Goal: Task Accomplishment & Management: Manage account settings

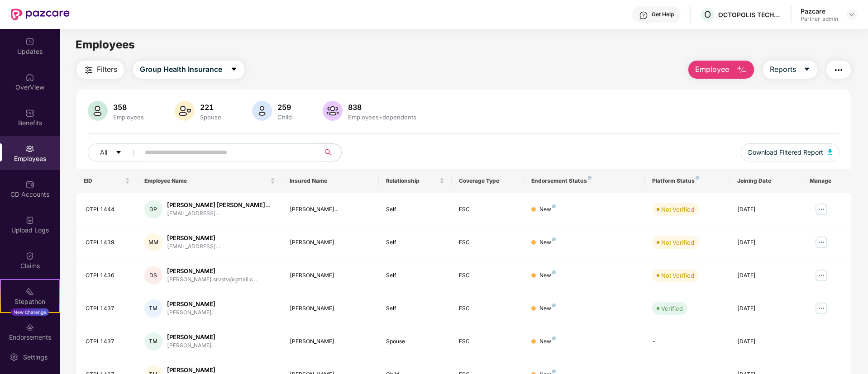
click at [840, 66] on img "button" at bounding box center [839, 70] width 11 height 11
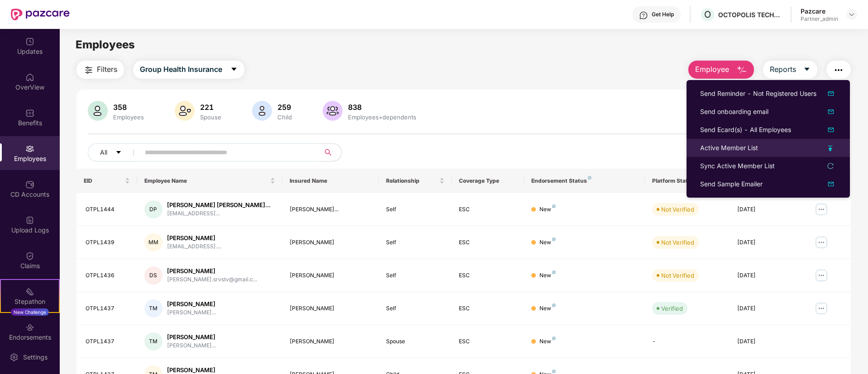
click at [839, 145] on li "Active Member List" at bounding box center [768, 148] width 163 height 18
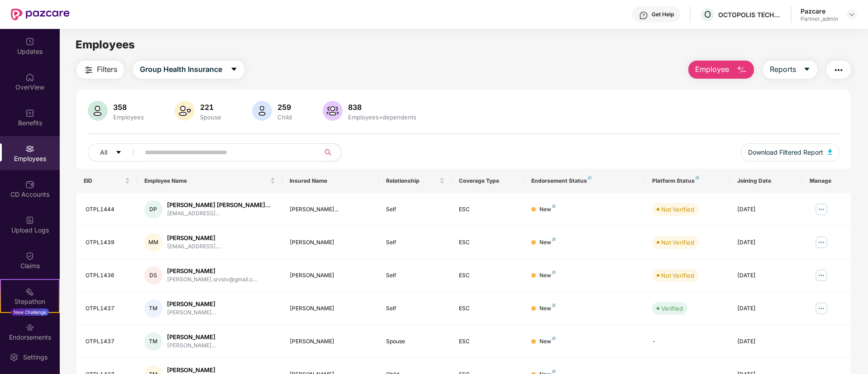
click at [834, 65] on img "button" at bounding box center [839, 70] width 11 height 11
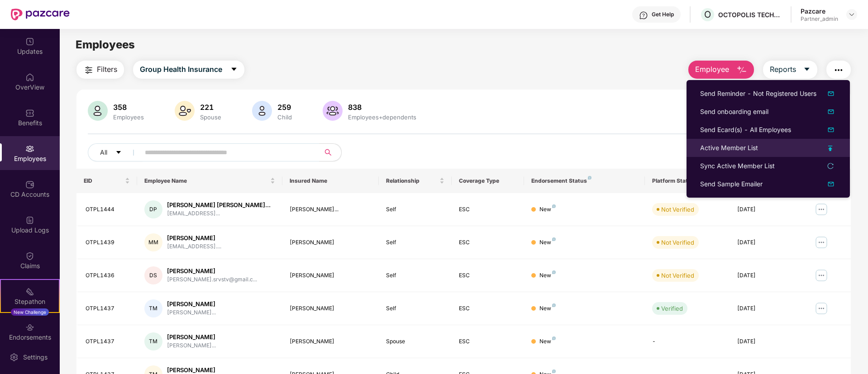
click at [830, 146] on img at bounding box center [831, 148] width 5 height 5
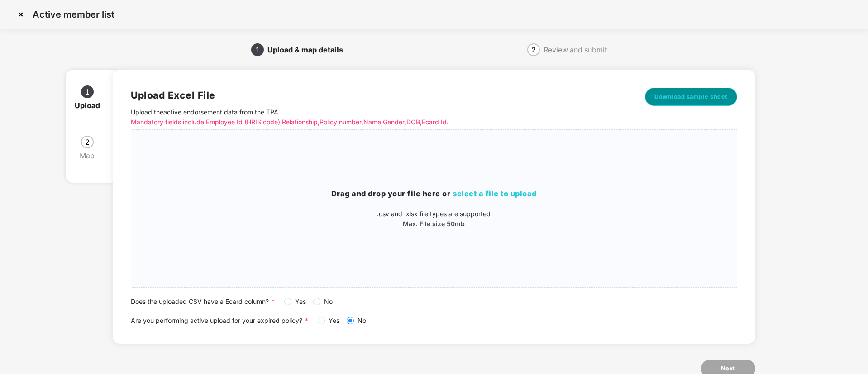
click at [721, 99] on span "Download sample sheet" at bounding box center [691, 96] width 73 height 9
click at [507, 197] on span "select a file to upload" at bounding box center [495, 193] width 84 height 9
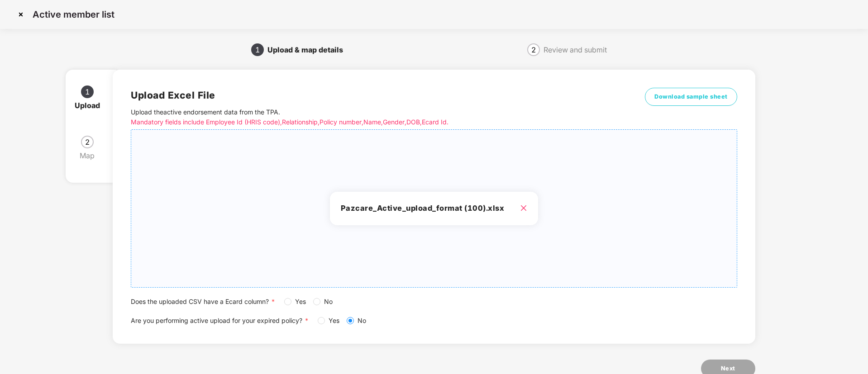
click at [288, 297] on label "Yes" at bounding box center [296, 302] width 25 height 10
click at [720, 369] on button "Next" at bounding box center [728, 369] width 54 height 18
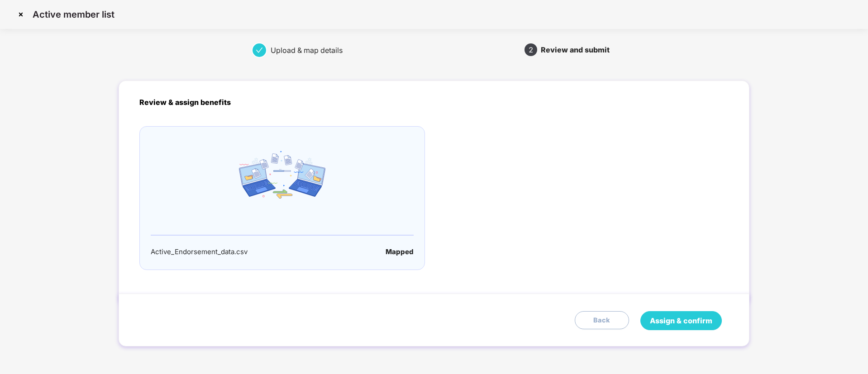
click at [687, 320] on span "Assign & confirm" at bounding box center [681, 321] width 62 height 11
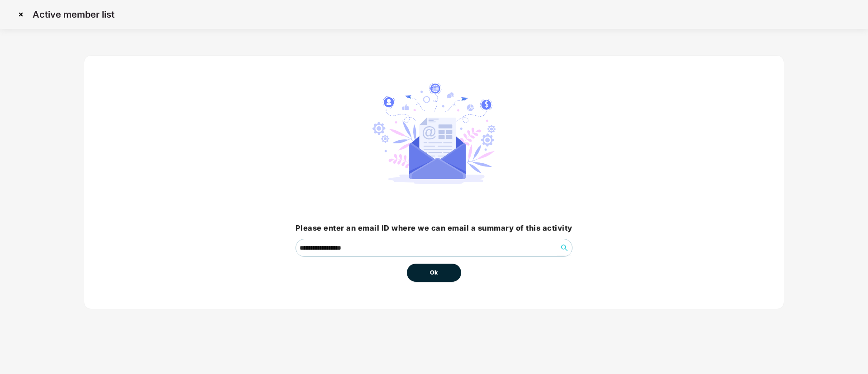
click at [424, 274] on button "Ok" at bounding box center [434, 273] width 54 height 18
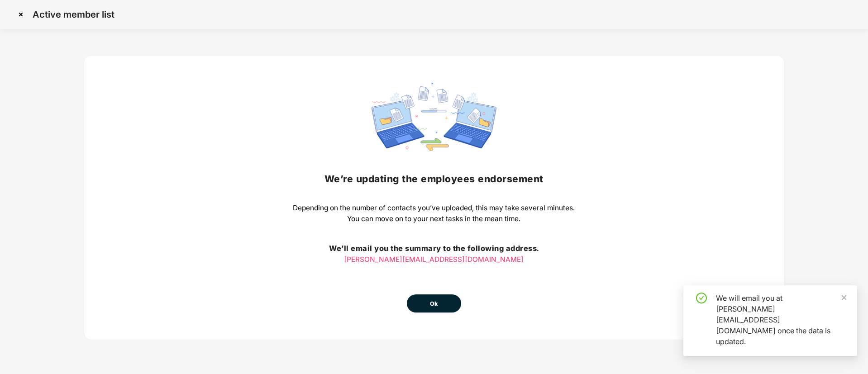
click at [425, 306] on button "Ok" at bounding box center [434, 304] width 54 height 18
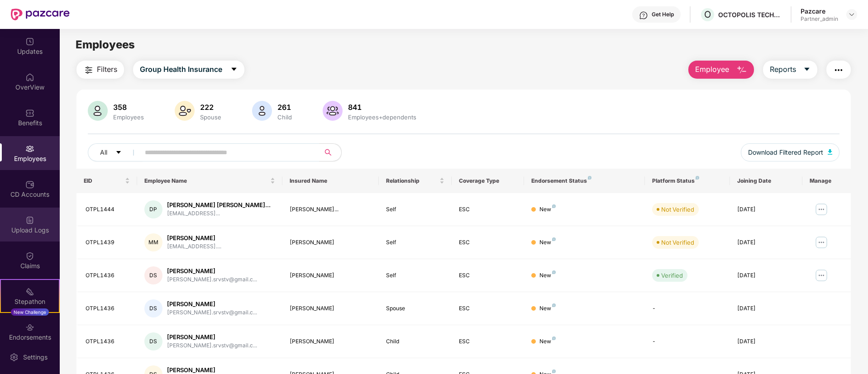
click at [28, 223] on img at bounding box center [29, 220] width 9 height 9
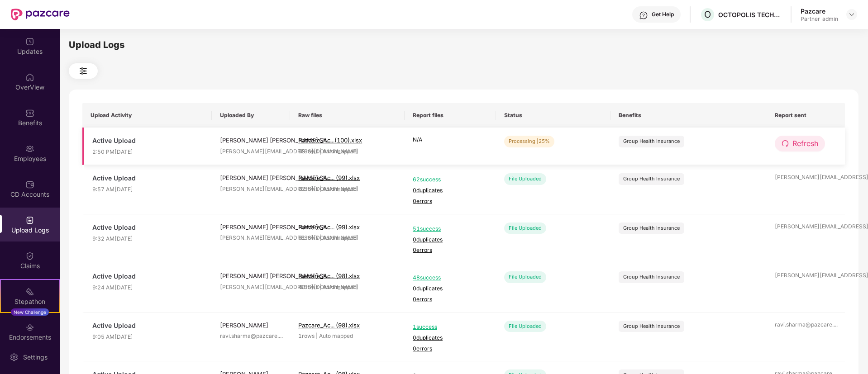
click at [813, 137] on button "Refresh" at bounding box center [800, 144] width 50 height 16
click at [828, 139] on td "Refresh" at bounding box center [806, 147] width 78 height 38
click at [810, 139] on span "Refresh" at bounding box center [806, 143] width 26 height 11
drag, startPoint x: 795, startPoint y: 132, endPoint x: 798, endPoint y: 140, distance: 8.5
click at [798, 140] on td "Refresh" at bounding box center [806, 147] width 78 height 38
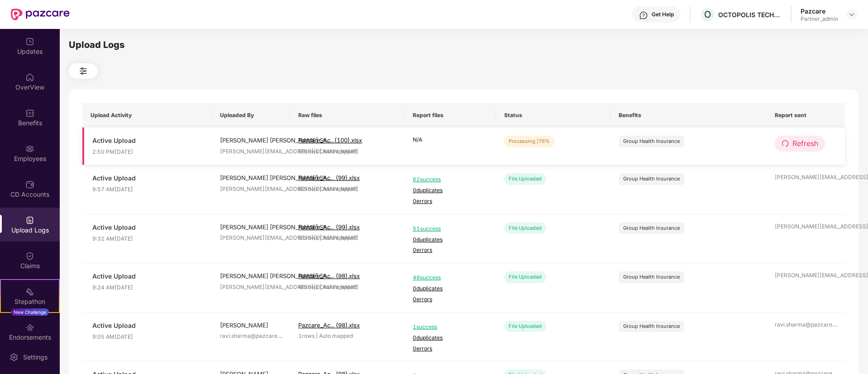
click at [798, 140] on span "Refresh" at bounding box center [806, 143] width 26 height 11
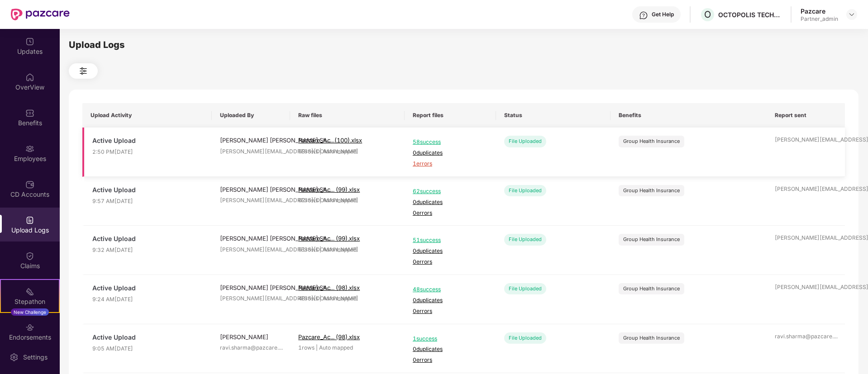
click at [429, 164] on span "1 errors" at bounding box center [450, 164] width 75 height 9
click at [38, 147] on div "Employees" at bounding box center [30, 153] width 60 height 34
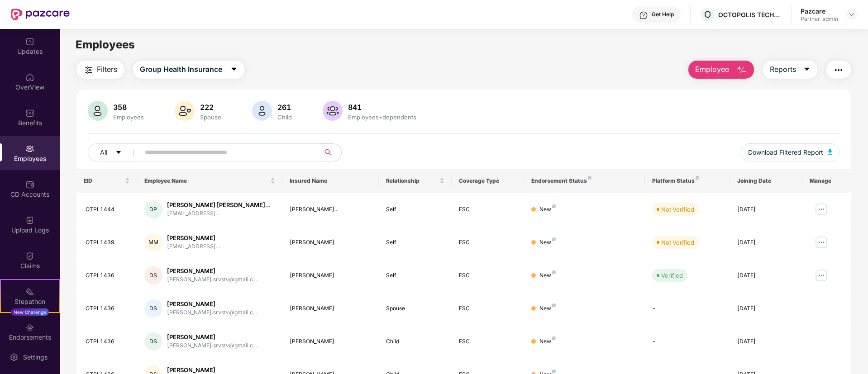
click at [271, 144] on span at bounding box center [227, 153] width 186 height 18
click at [272, 147] on input "text" at bounding box center [226, 153] width 163 height 14
paste input "********"
click at [239, 148] on input "********" at bounding box center [226, 153] width 163 height 14
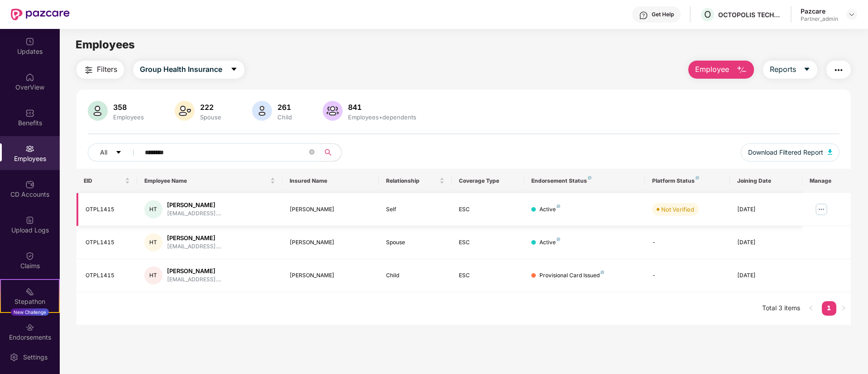
type input "********"
click at [819, 210] on img at bounding box center [822, 209] width 14 height 14
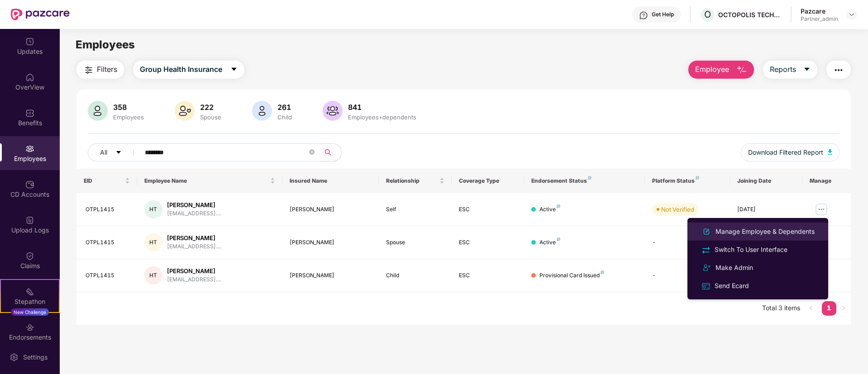
click at [773, 234] on div "Manage Employee & Dependents" at bounding box center [765, 232] width 103 height 10
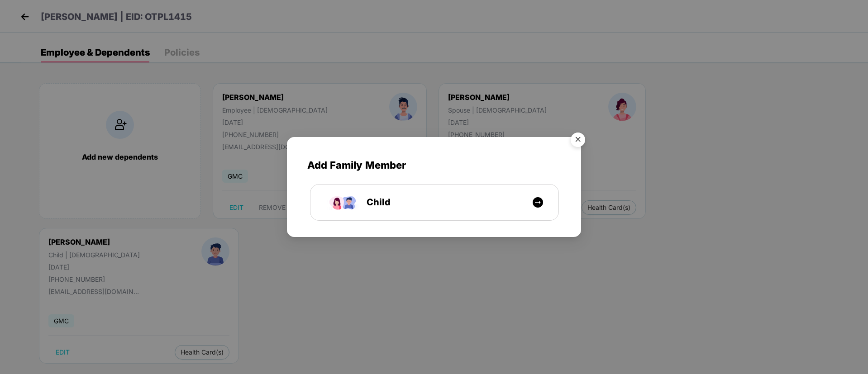
click at [584, 139] on img "Close" at bounding box center [578, 141] width 25 height 25
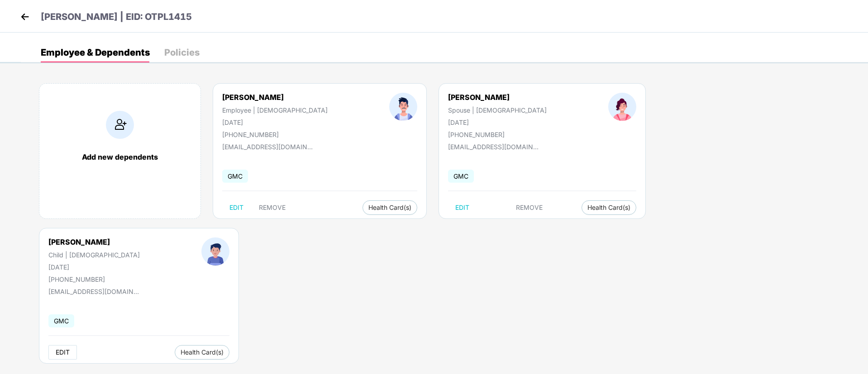
click at [70, 349] on span "EDIT" at bounding box center [63, 352] width 14 height 7
select select "*****"
select select "****"
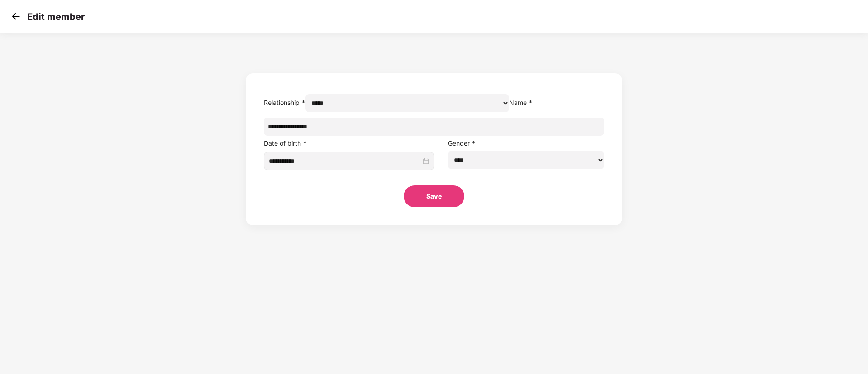
click at [375, 136] on input "**********" at bounding box center [434, 127] width 340 height 18
type input "*******"
click at [437, 207] on button "Save" at bounding box center [434, 197] width 61 height 22
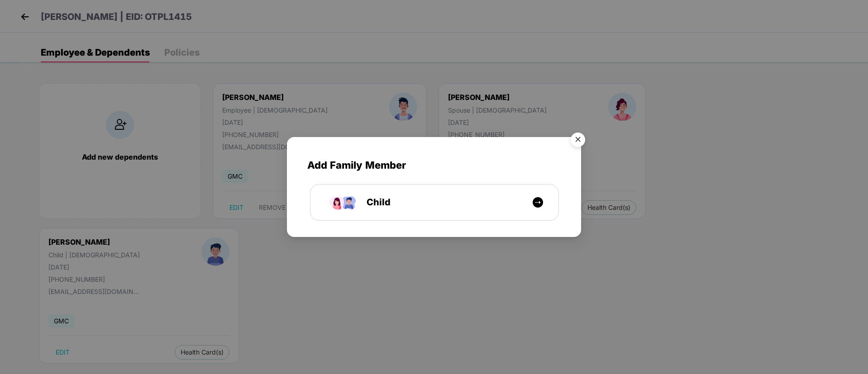
click at [24, 15] on div "Add Family Member Child" at bounding box center [434, 187] width 868 height 374
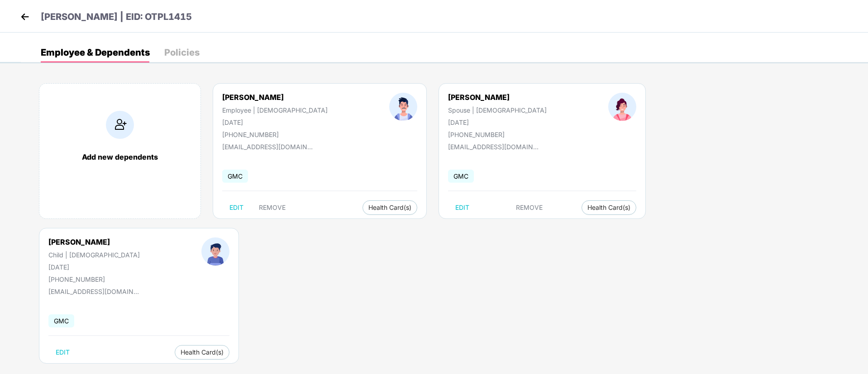
click at [24, 15] on img at bounding box center [25, 17] width 14 height 14
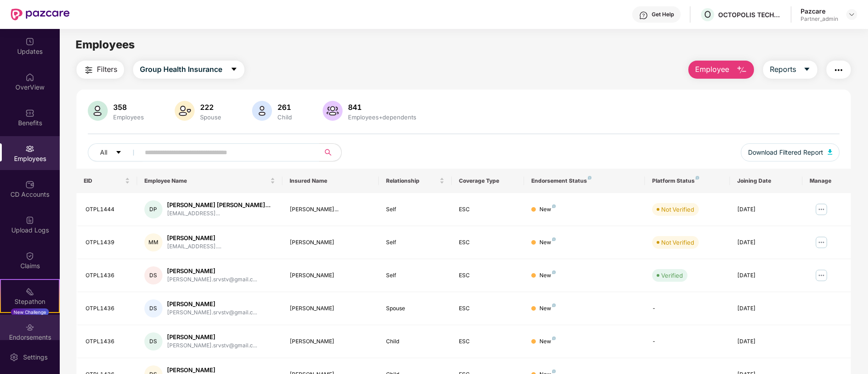
click at [39, 325] on div "Endorsements" at bounding box center [30, 332] width 60 height 34
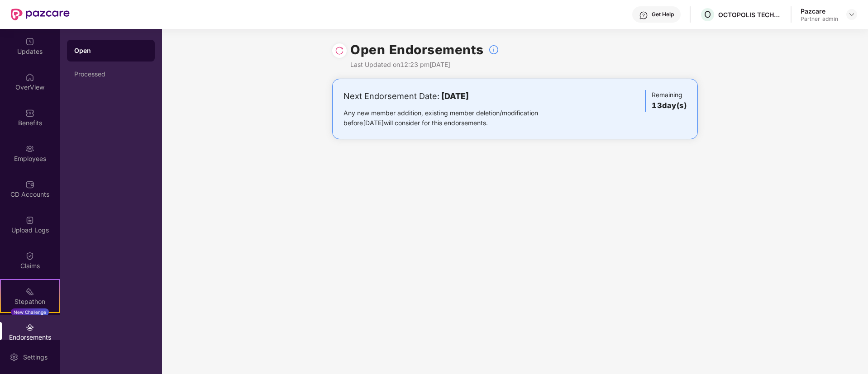
click at [344, 55] on img at bounding box center [339, 50] width 9 height 9
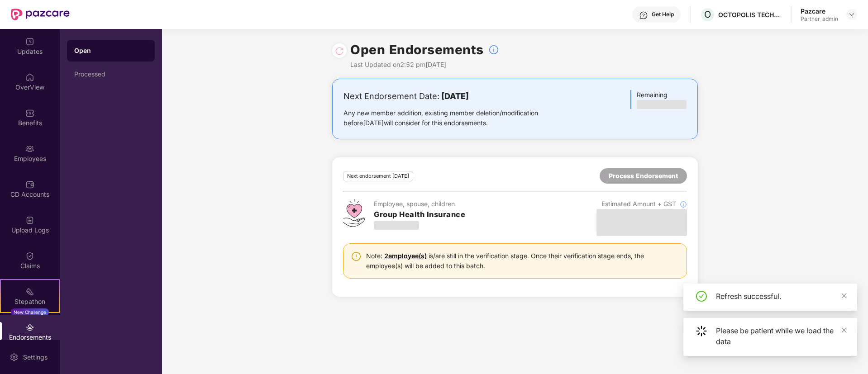
click at [344, 55] on div at bounding box center [339, 51] width 9 height 10
